Goal: Find specific page/section: Find specific page/section

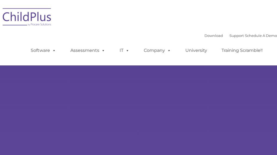
select select "MEDIUM"
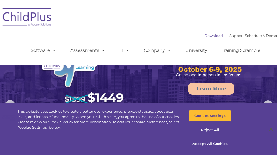
click at [204, 34] on link "Download" at bounding box center [213, 35] width 18 height 4
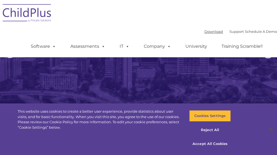
scroll to position [85, 0]
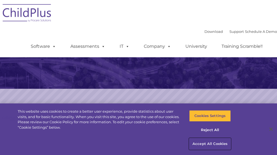
click at [204, 142] on button "Accept All Cookies" at bounding box center [210, 143] width 42 height 11
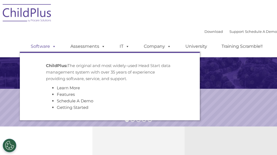
click at [42, 43] on link "Software" at bounding box center [43, 46] width 36 height 11
